Goal: Information Seeking & Learning: Learn about a topic

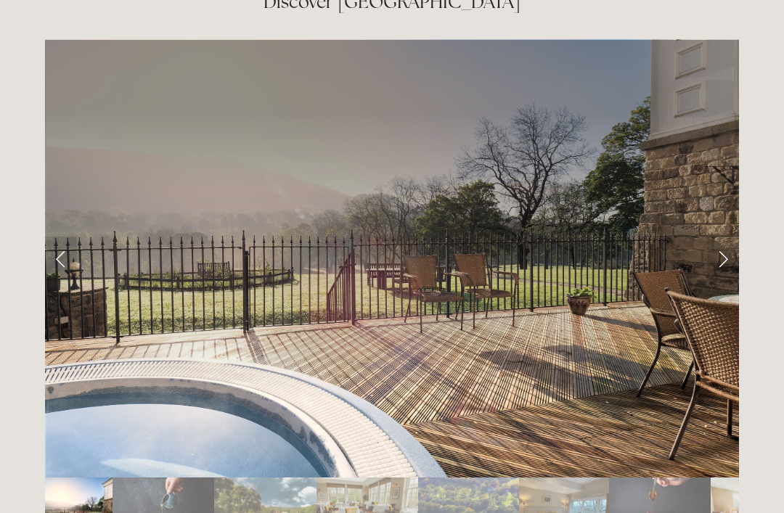
scroll to position [2355, 0]
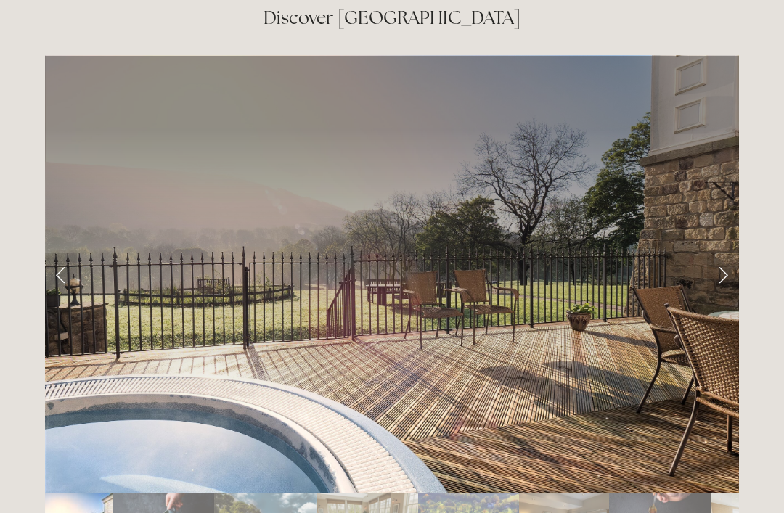
click at [718, 253] on link "Next Slide" at bounding box center [723, 275] width 32 height 44
click at [721, 253] on link "Next Slide" at bounding box center [723, 275] width 32 height 44
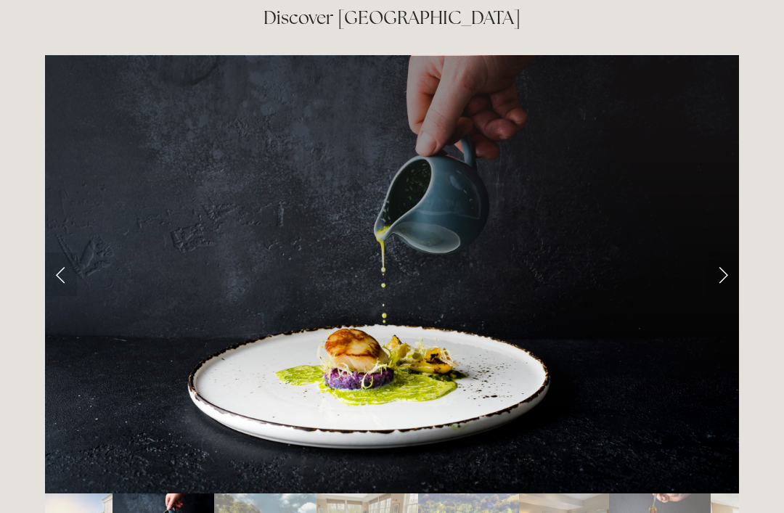
click at [717, 253] on link "Next Slide" at bounding box center [723, 275] width 32 height 44
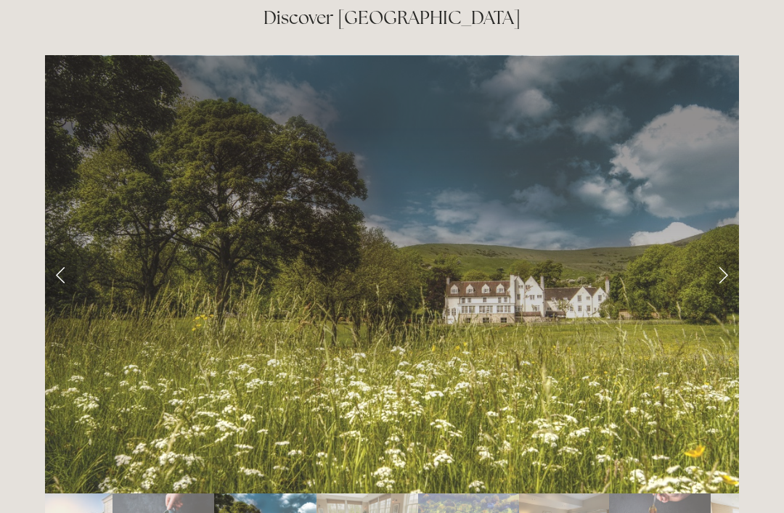
click at [720, 253] on link "Next Slide" at bounding box center [723, 275] width 32 height 44
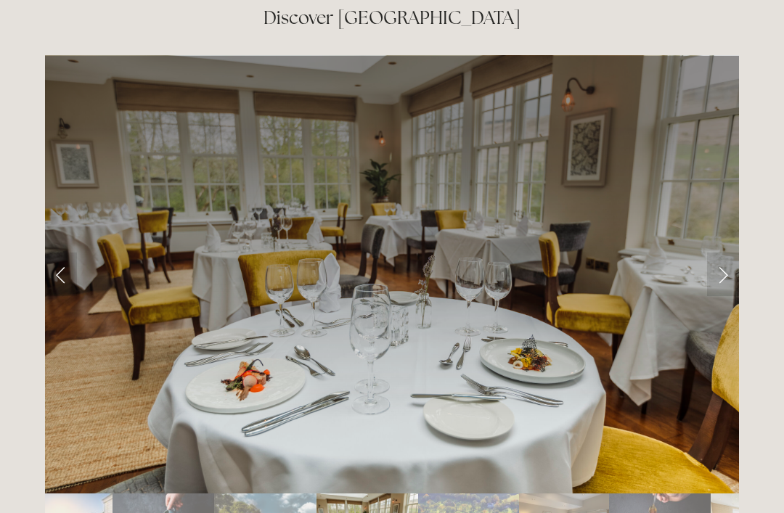
click at [717, 253] on link "Next Slide" at bounding box center [723, 275] width 32 height 44
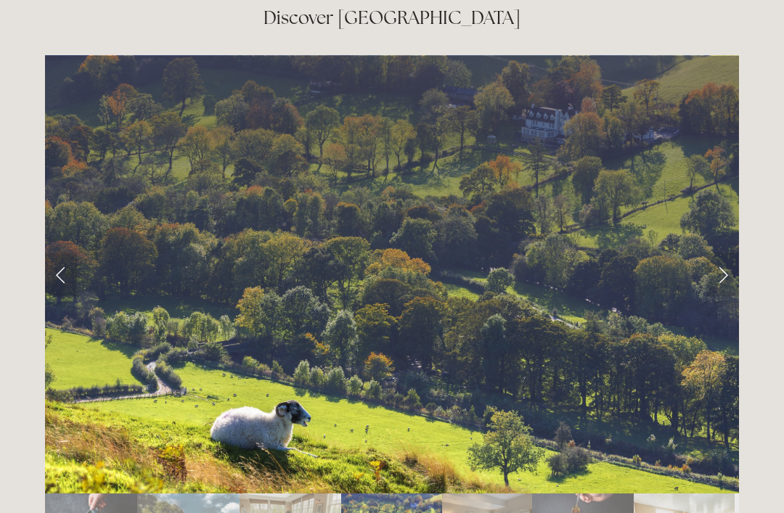
click at [720, 253] on link "Next Slide" at bounding box center [723, 275] width 32 height 44
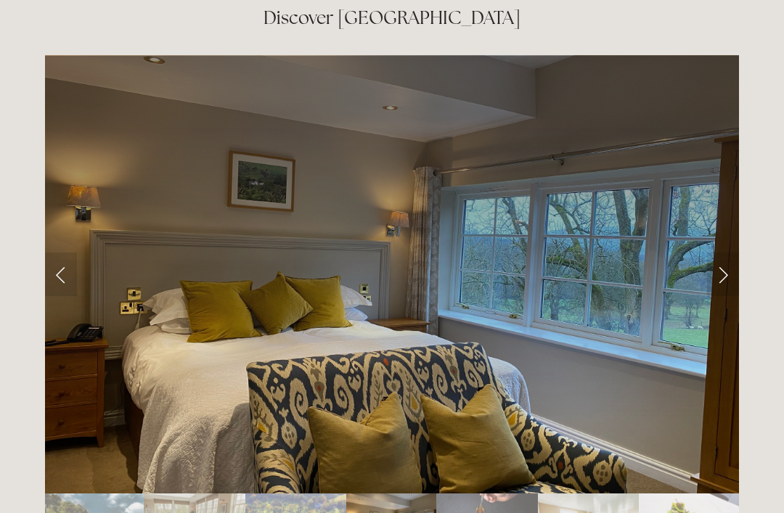
click at [725, 253] on link "Next Slide" at bounding box center [723, 275] width 32 height 44
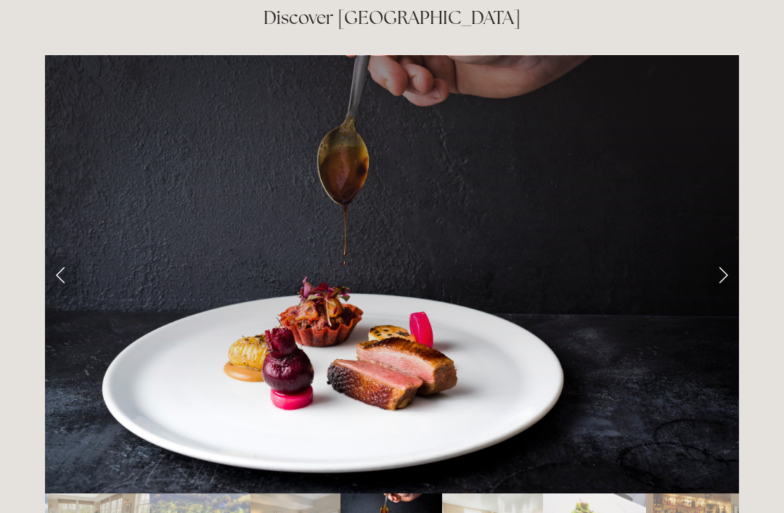
click at [723, 253] on link "Next Slide" at bounding box center [723, 275] width 32 height 44
click at [717, 253] on link "Next Slide" at bounding box center [723, 275] width 32 height 44
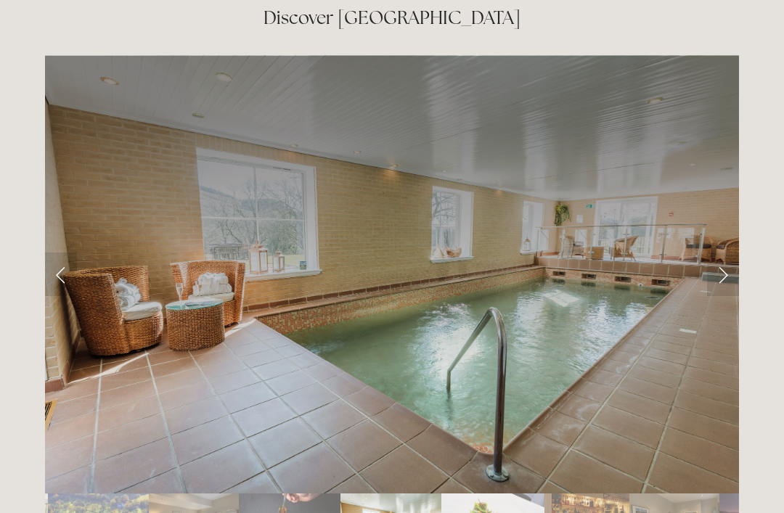
click at [718, 253] on link "Next Slide" at bounding box center [723, 275] width 32 height 44
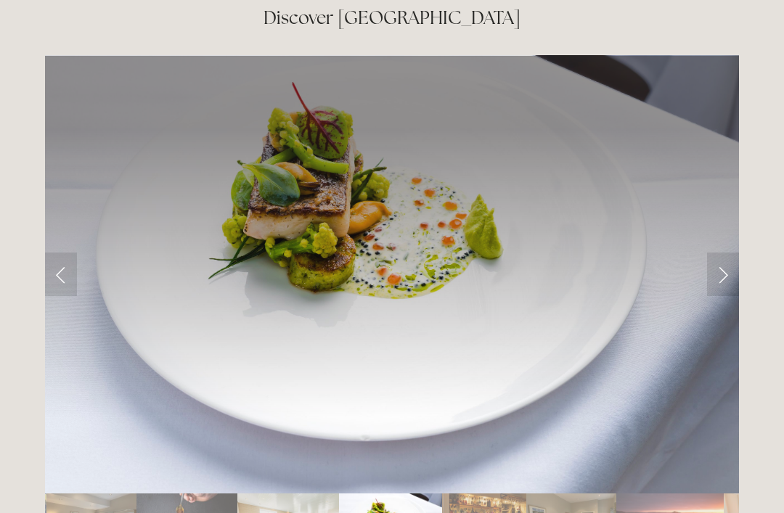
click at [717, 253] on link "Next Slide" at bounding box center [723, 275] width 32 height 44
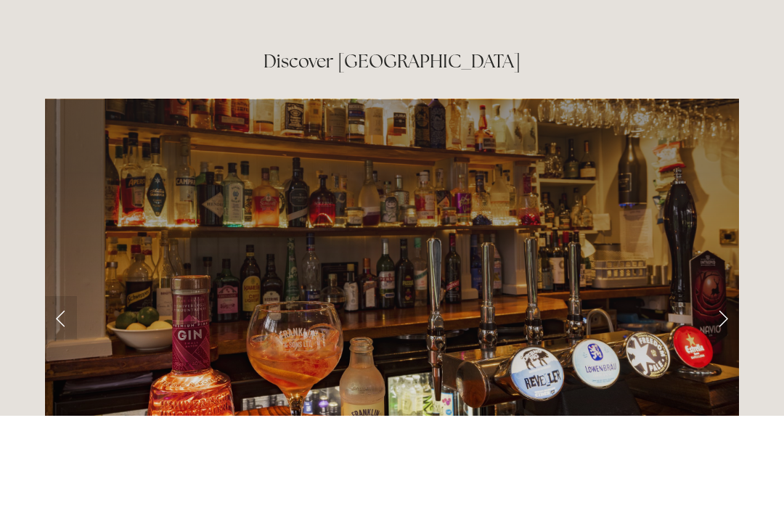
scroll to position [2311, 0]
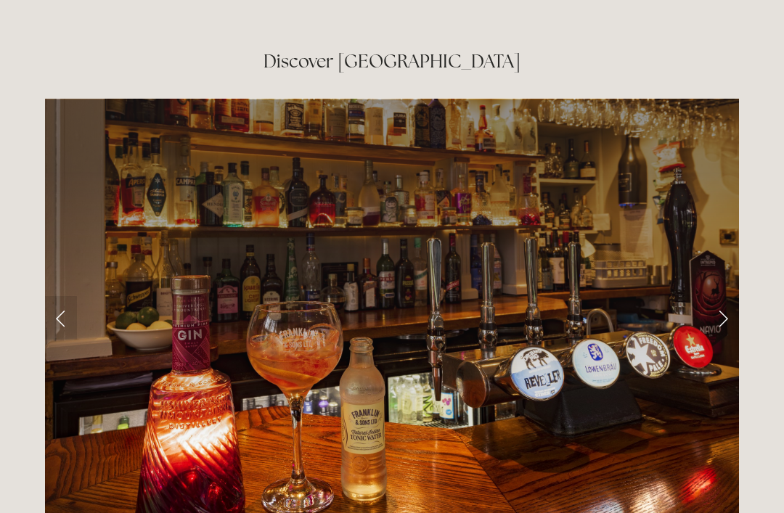
click at [723, 296] on link "Next Slide" at bounding box center [723, 318] width 32 height 44
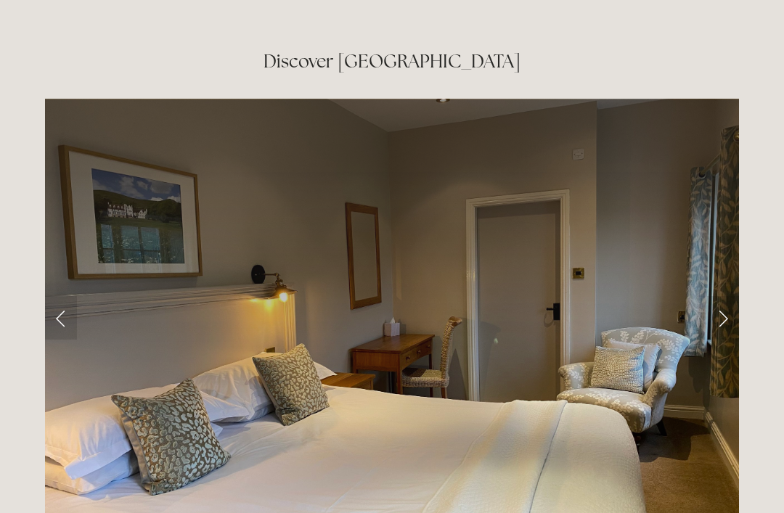
click at [733, 296] on link "Next Slide" at bounding box center [723, 318] width 32 height 44
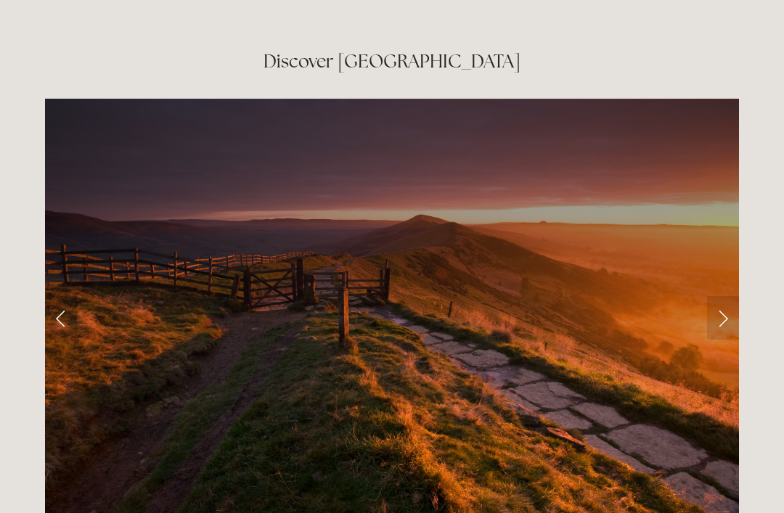
click at [726, 296] on link "Next Slide" at bounding box center [723, 318] width 32 height 44
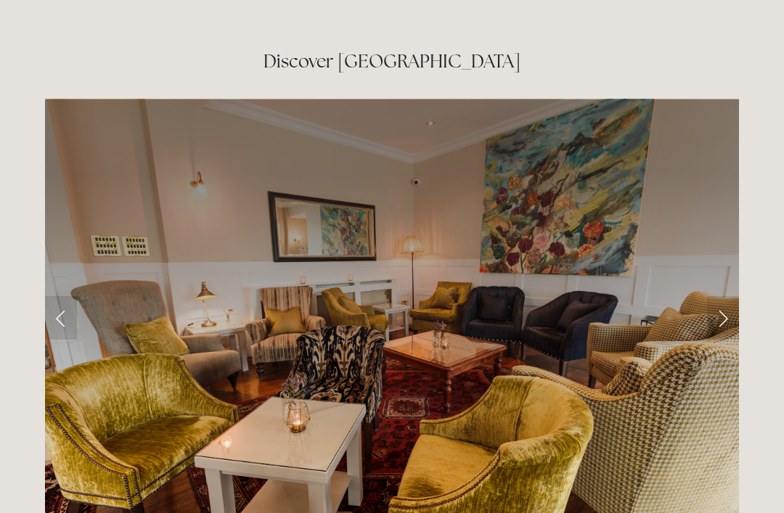
click at [730, 296] on link "Next Slide" at bounding box center [723, 318] width 32 height 44
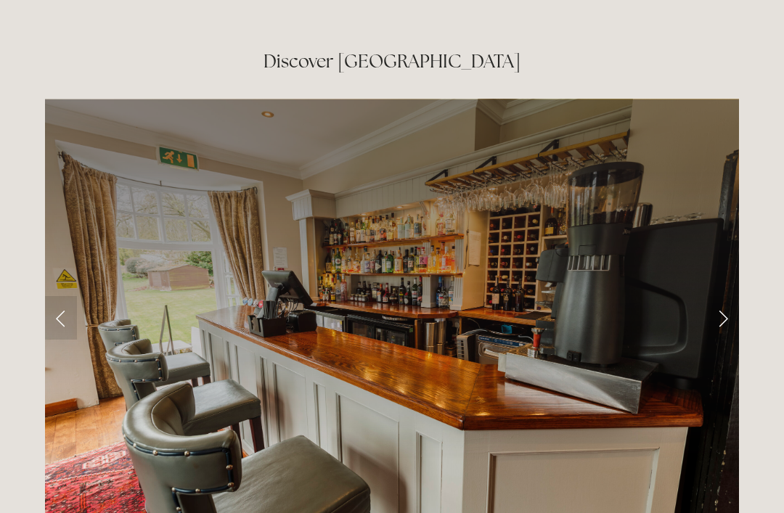
click at [713, 296] on link "Next Slide" at bounding box center [723, 318] width 32 height 44
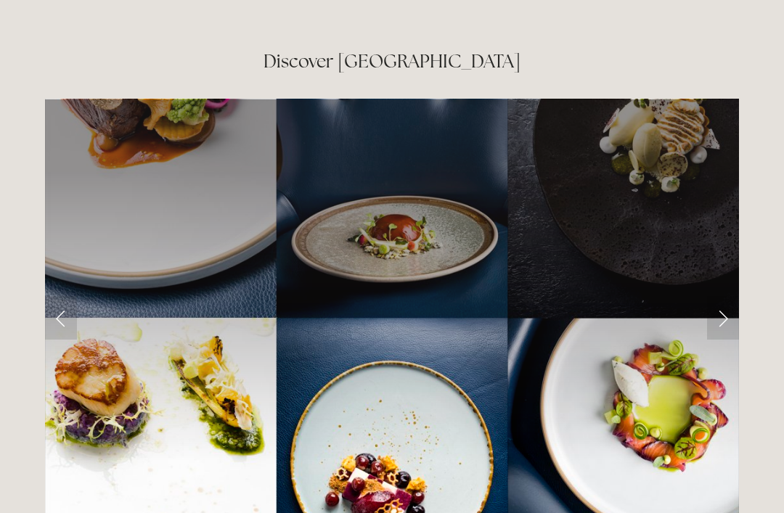
click at [723, 296] on link "Next Slide" at bounding box center [723, 318] width 32 height 44
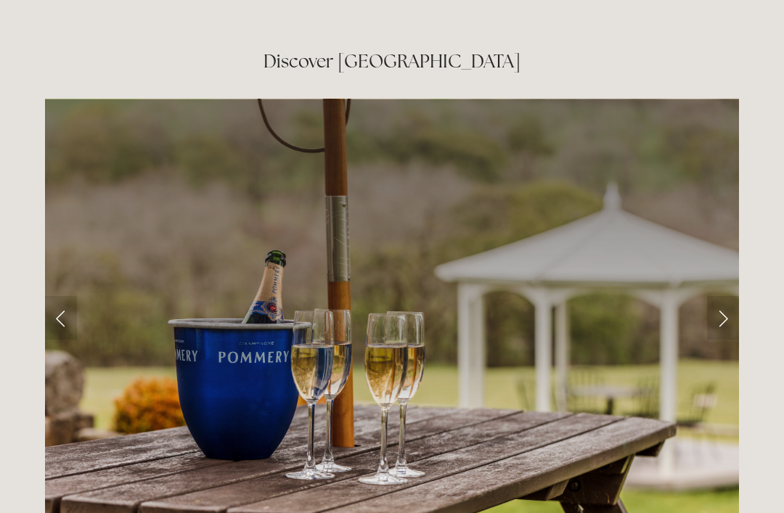
click at [721, 296] on link "Next Slide" at bounding box center [723, 318] width 32 height 44
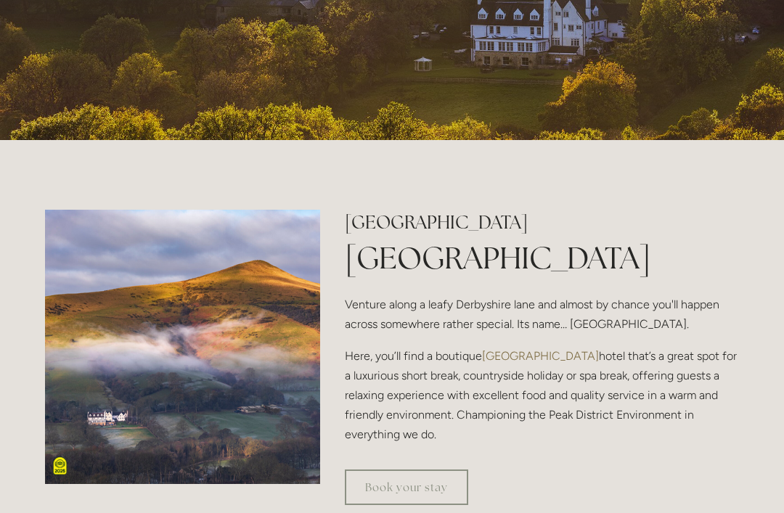
scroll to position [0, 0]
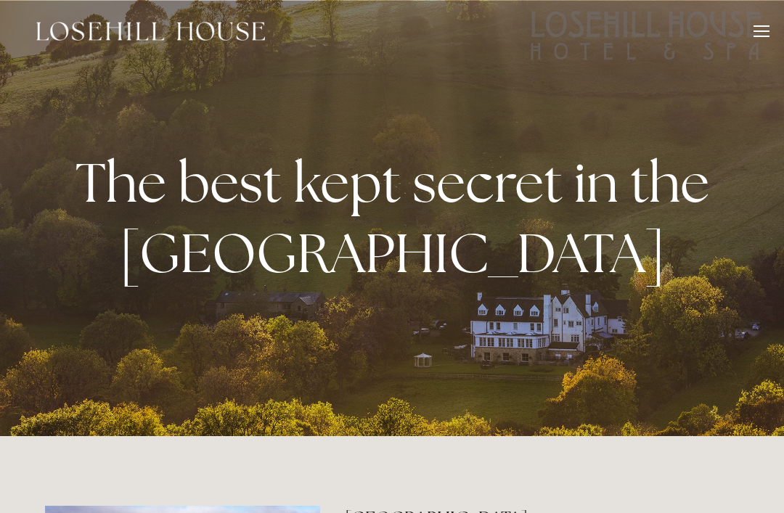
click at [768, 28] on div at bounding box center [761, 33] width 16 height 16
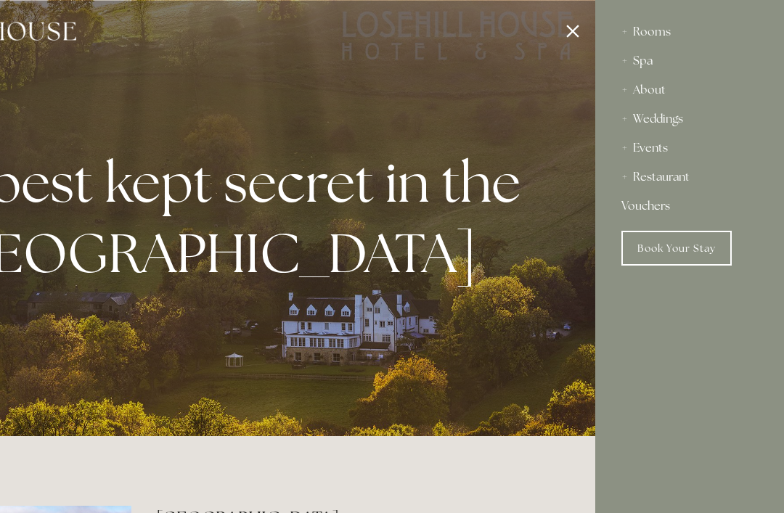
click at [659, 147] on div "Events" at bounding box center [689, 148] width 136 height 29
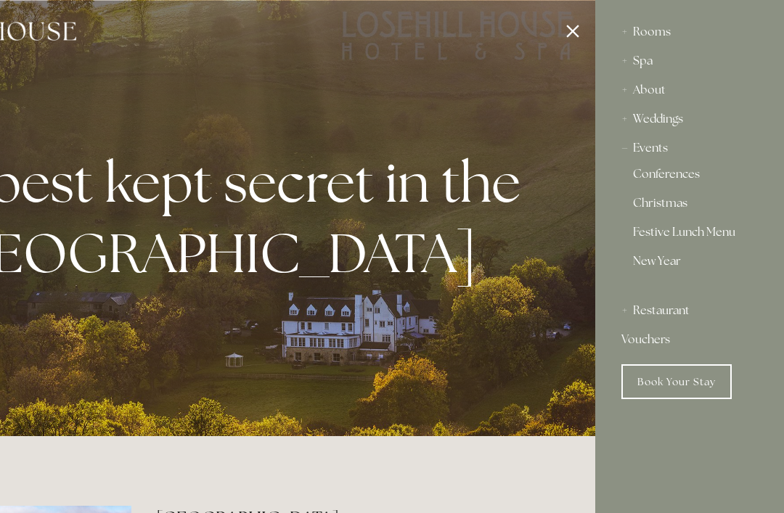
click at [668, 209] on link "Christmas" at bounding box center [689, 205] width 113 height 17
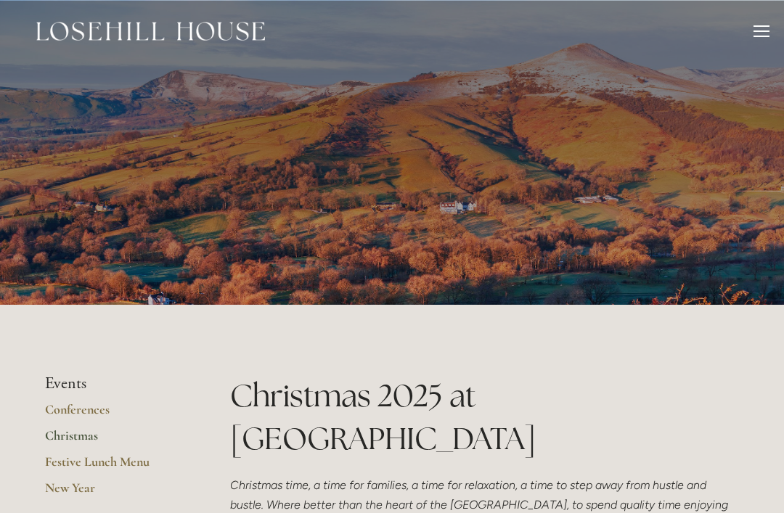
click at [756, 31] on div at bounding box center [761, 30] width 16 height 1
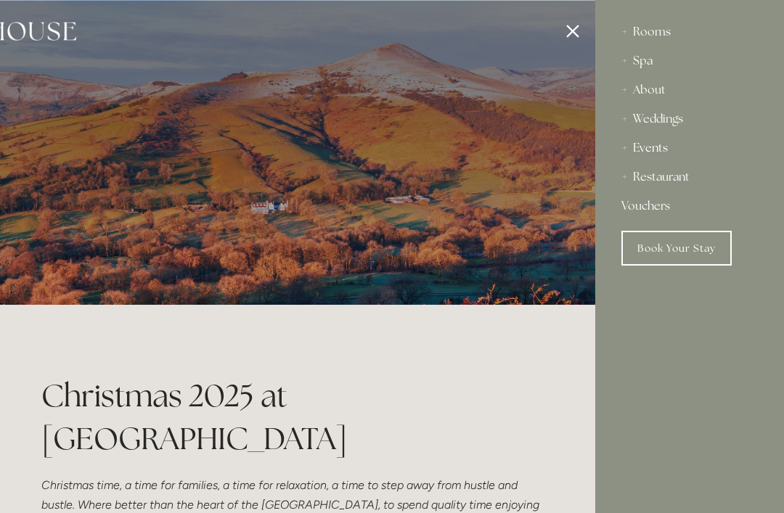
click at [646, 33] on div "Rooms" at bounding box center [689, 31] width 136 height 29
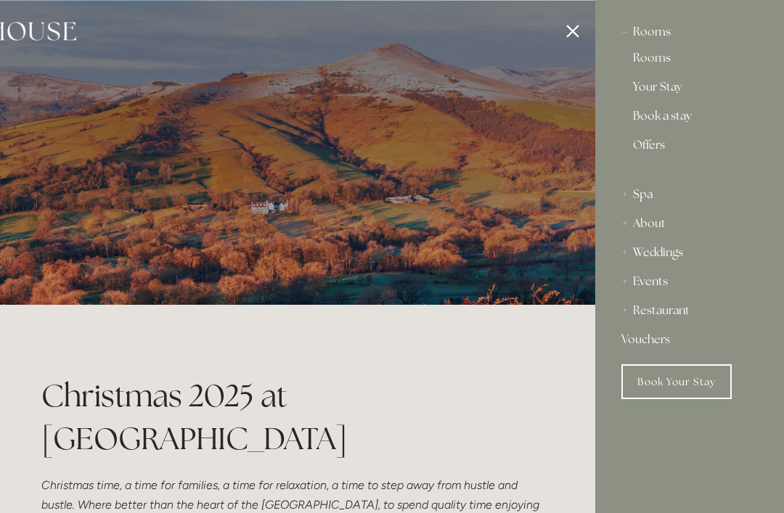
click at [648, 67] on link "Rooms" at bounding box center [689, 60] width 113 height 17
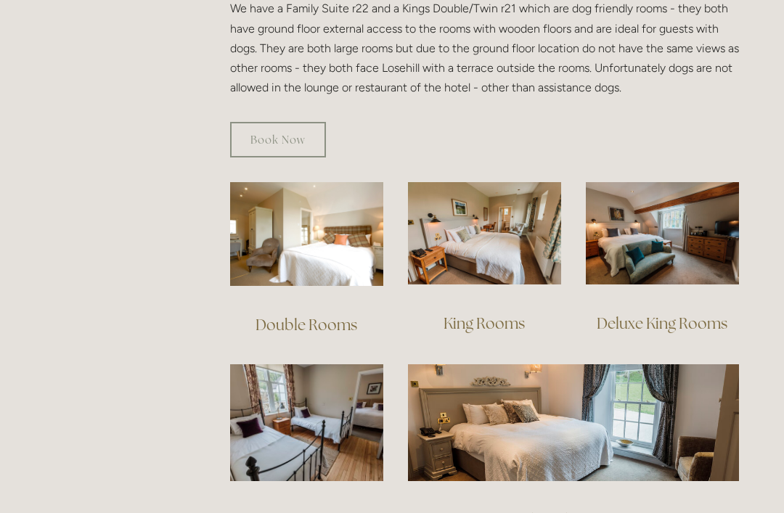
scroll to position [884, 0]
click at [487, 242] on img at bounding box center [484, 233] width 153 height 102
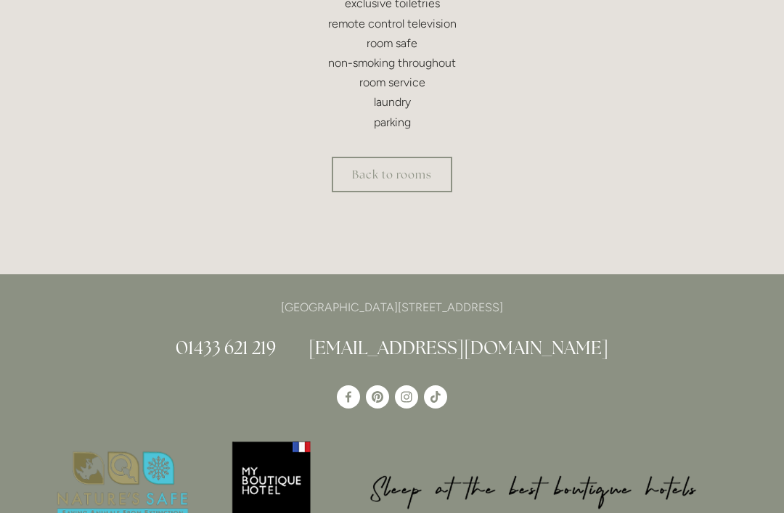
scroll to position [631, 0]
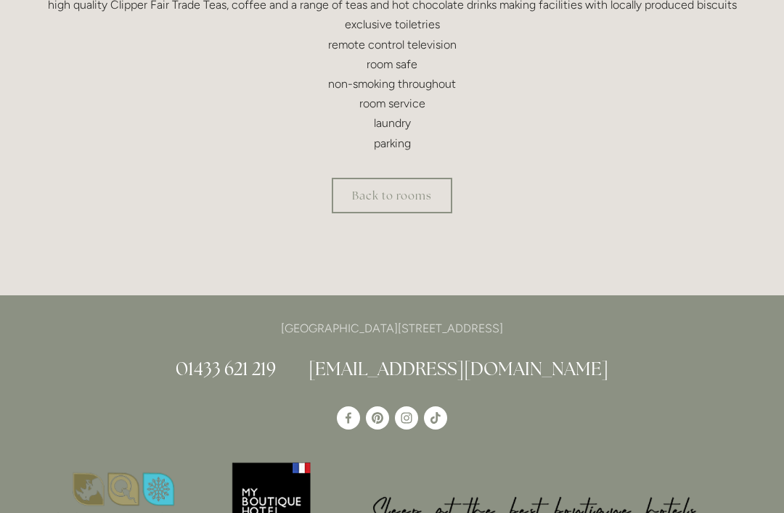
click at [423, 197] on link "Back to rooms" at bounding box center [392, 196] width 120 height 36
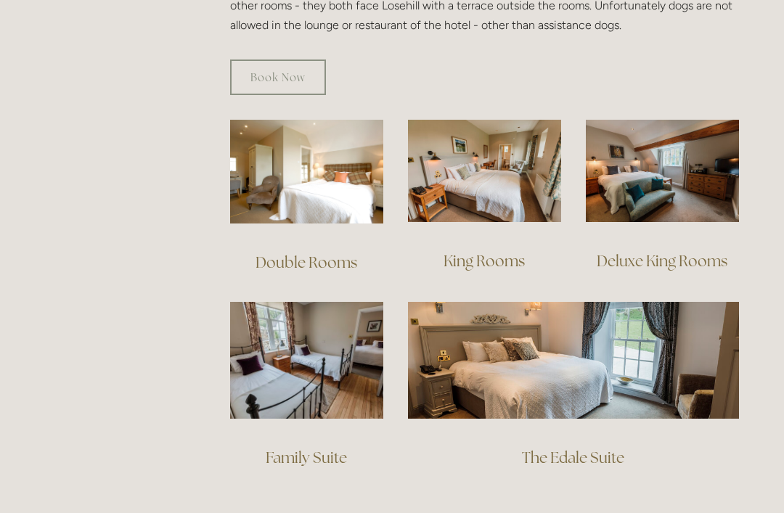
scroll to position [947, 0]
click at [696, 181] on img at bounding box center [662, 171] width 153 height 102
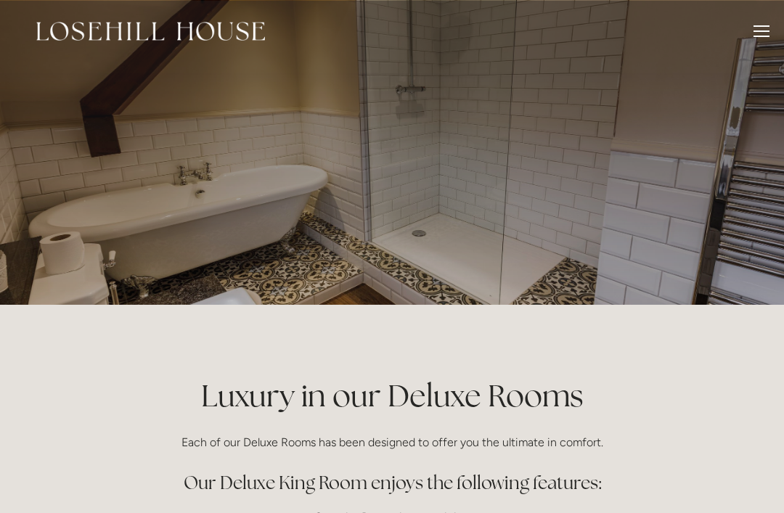
click at [734, 160] on div at bounding box center [392, 152] width 694 height 305
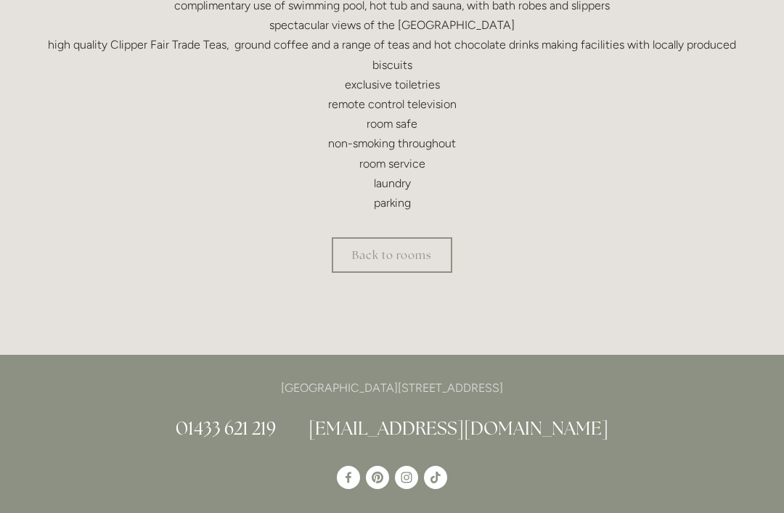
scroll to position [688, 0]
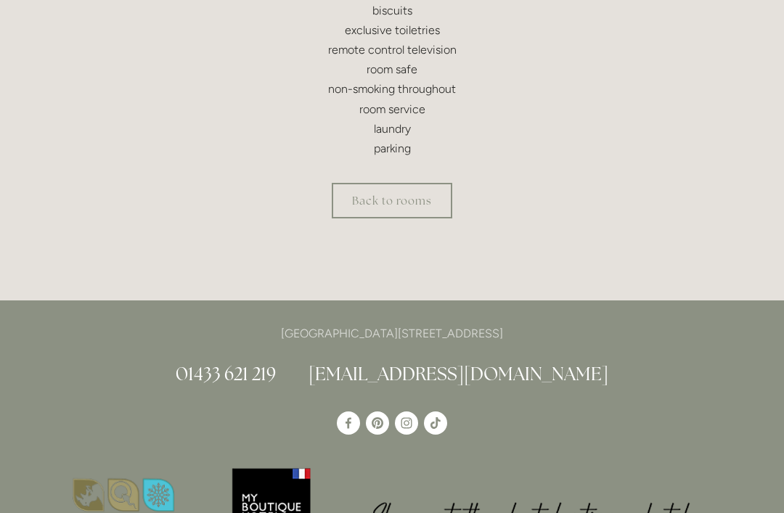
click at [417, 200] on link "Back to rooms" at bounding box center [392, 201] width 120 height 36
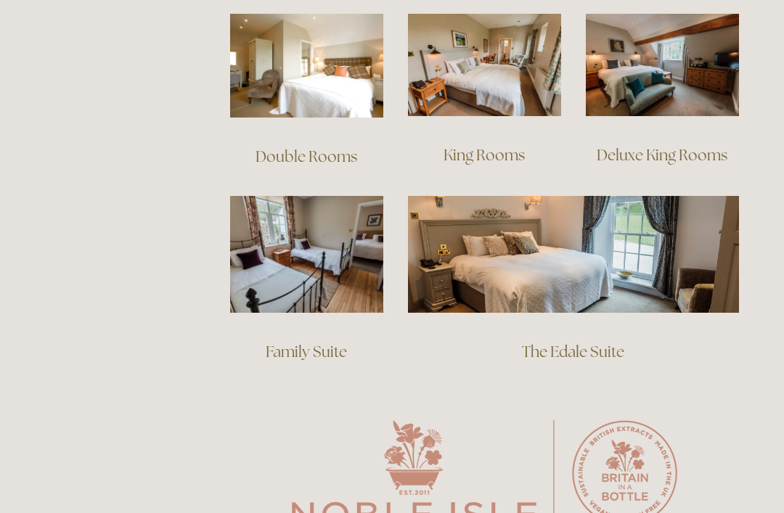
scroll to position [1053, 0]
click at [629, 243] on img at bounding box center [573, 254] width 331 height 116
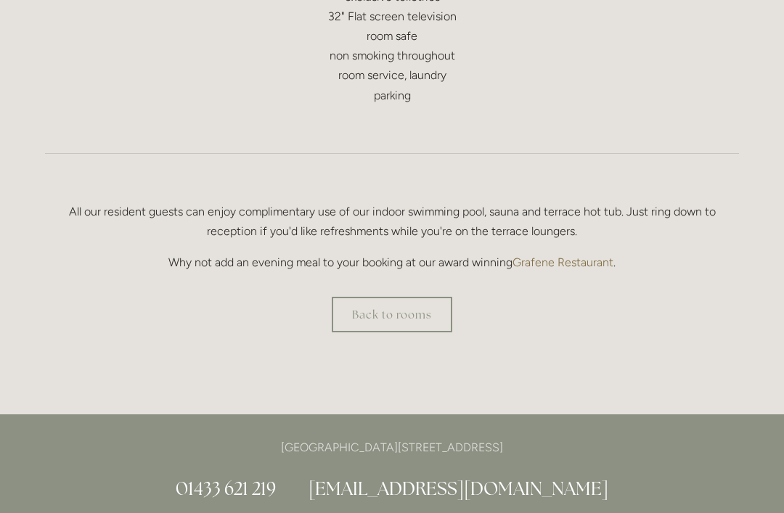
scroll to position [923, 0]
click at [415, 312] on link "Back to rooms" at bounding box center [392, 316] width 120 height 36
